Goal: Information Seeking & Learning: Learn about a topic

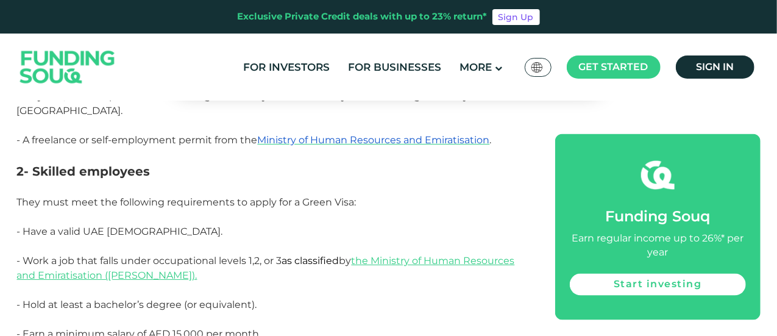
scroll to position [975, 0]
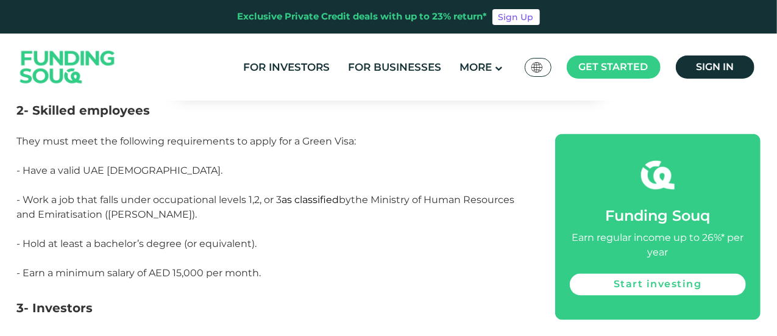
click at [382, 194] on link "the Ministry of Human Resources and Emiratisation ([PERSON_NAME])." at bounding box center [266, 207] width 498 height 26
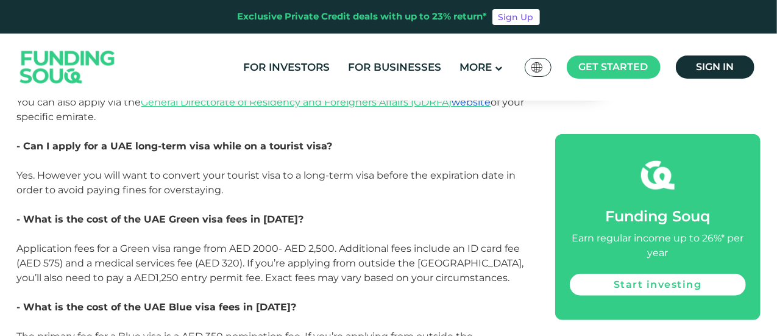
scroll to position [2865, 0]
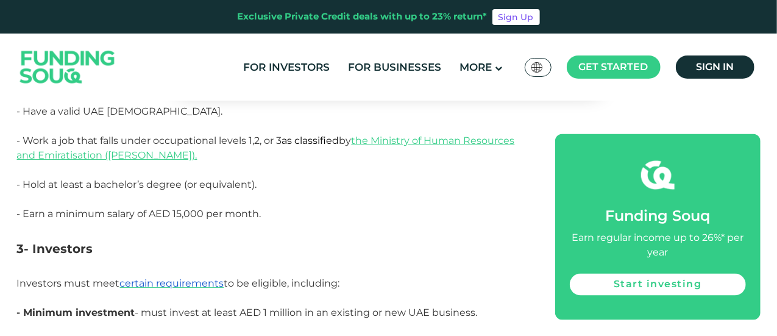
scroll to position [853, 0]
